Goal: Answer question/provide support

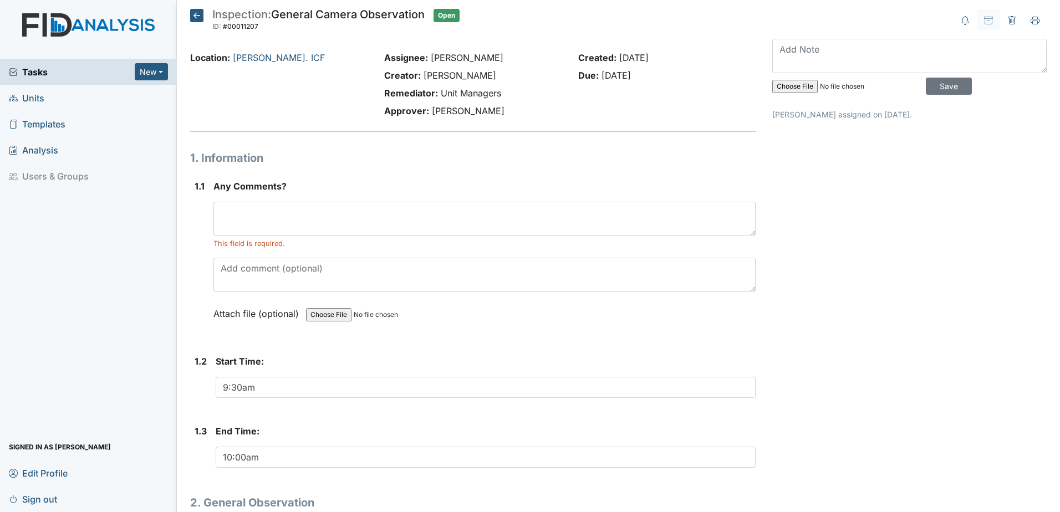
scroll to position [111, 0]
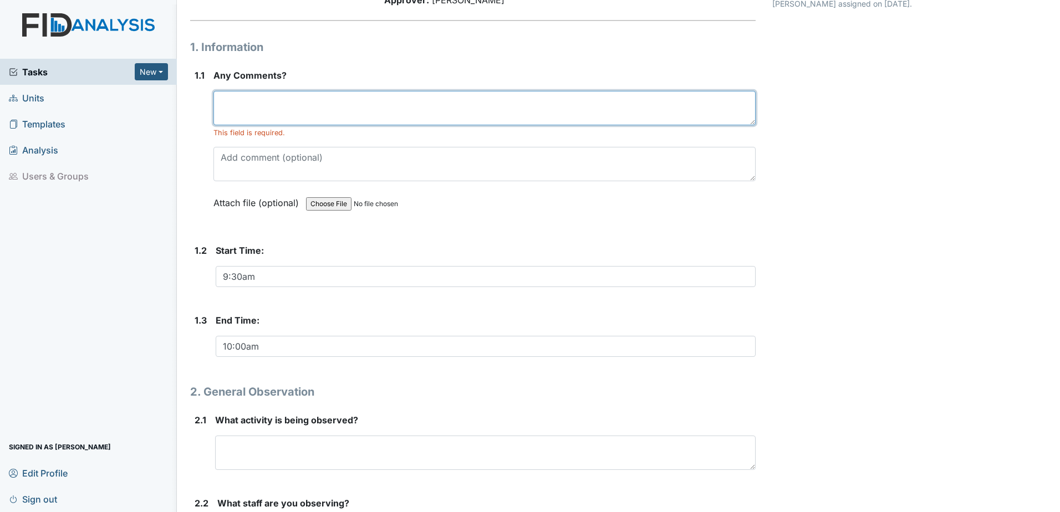
click at [304, 120] on textarea at bounding box center [484, 108] width 542 height 34
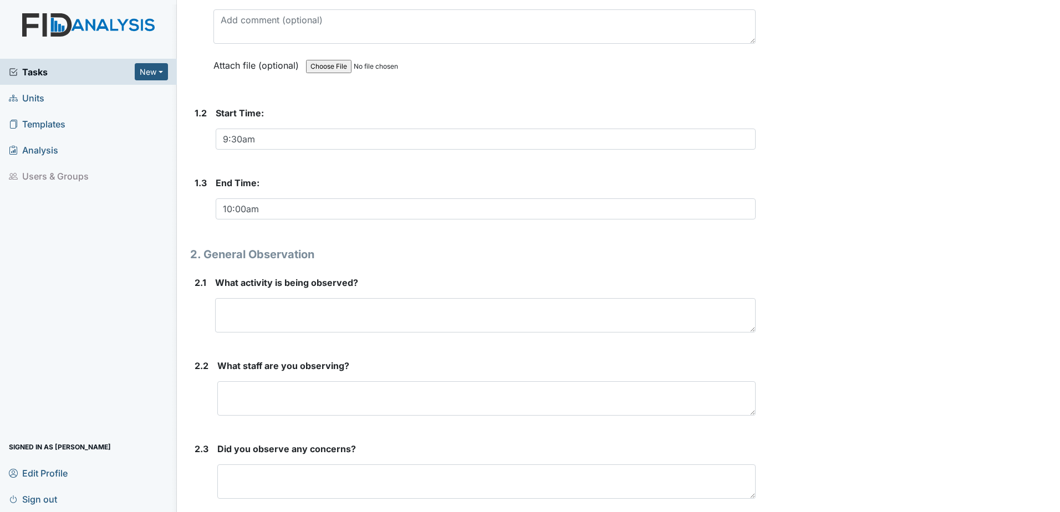
scroll to position [291, 0]
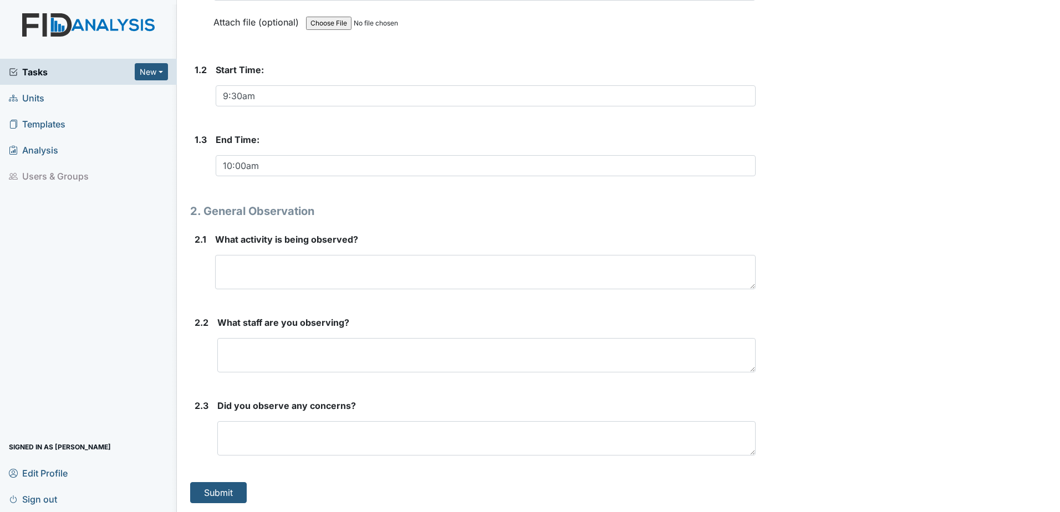
type textarea "none"
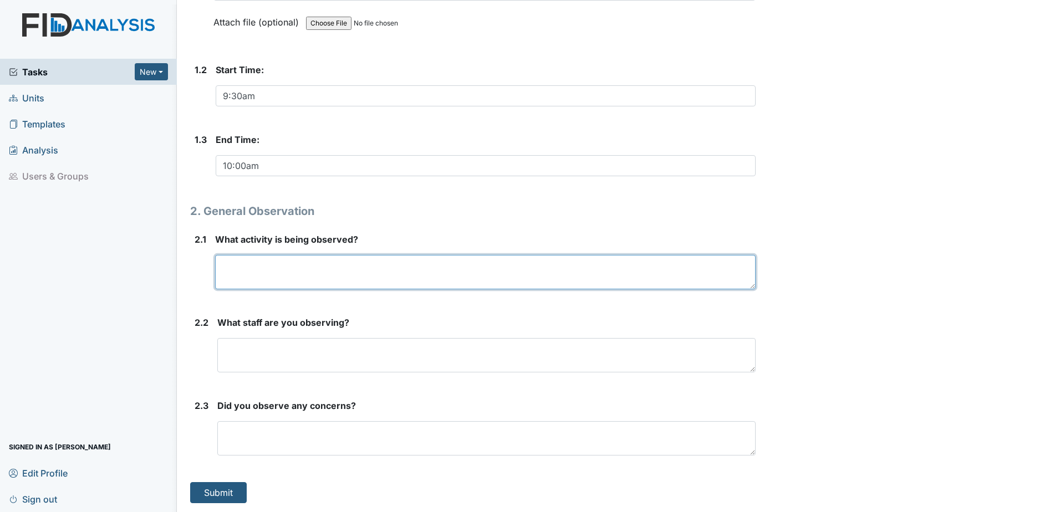
click at [304, 276] on textarea at bounding box center [485, 272] width 540 height 34
type textarea "doing outside games"
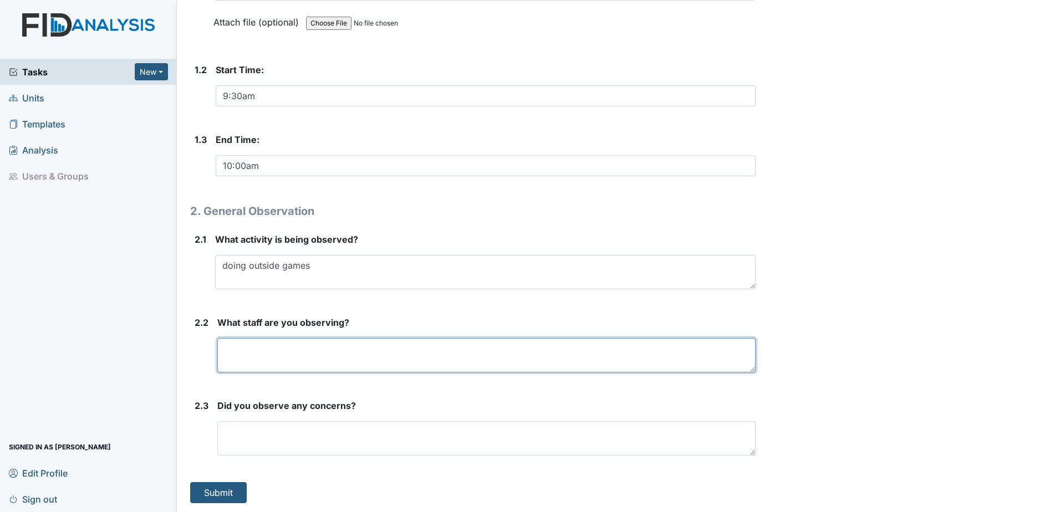
click at [299, 361] on textarea at bounding box center [486, 355] width 538 height 34
type textarea "DC"
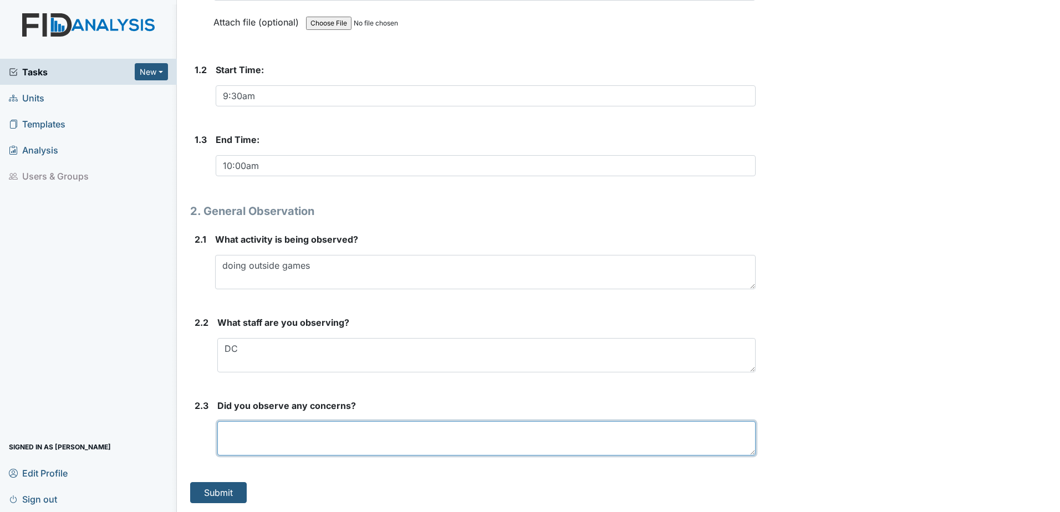
click at [280, 451] on textarea at bounding box center [486, 438] width 538 height 34
type textarea "NONE"
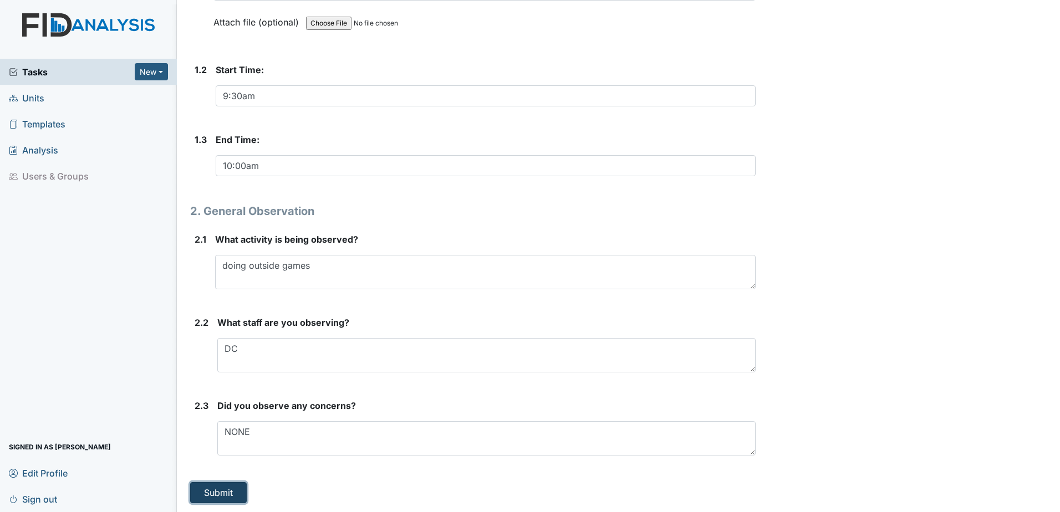
click at [224, 485] on button "Submit" at bounding box center [218, 492] width 57 height 21
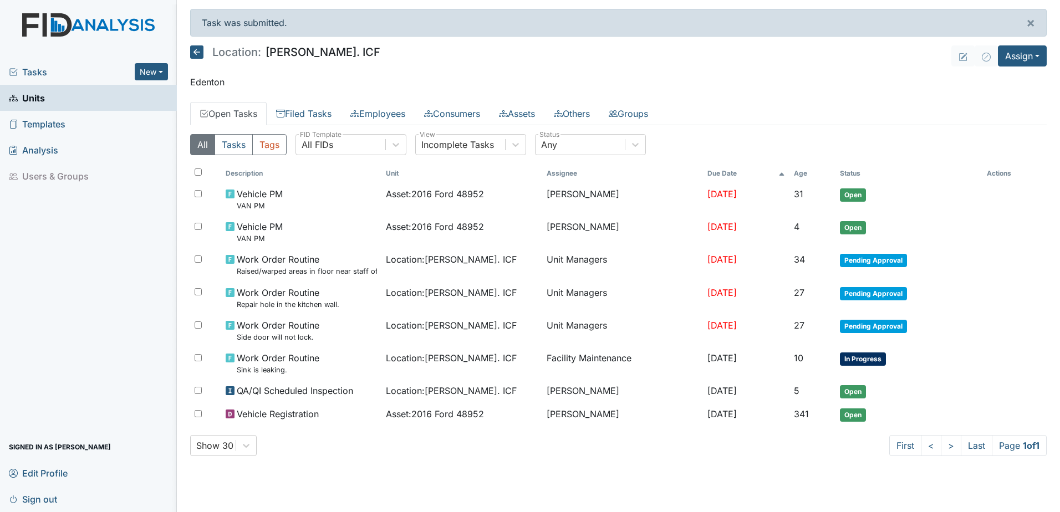
click at [199, 57] on icon at bounding box center [196, 51] width 13 height 13
